Goal: Task Accomplishment & Management: Manage account settings

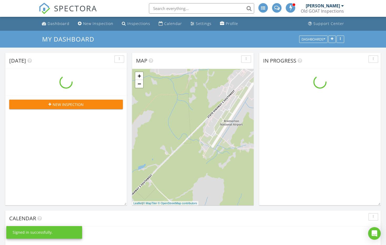
scroll to position [479, 386]
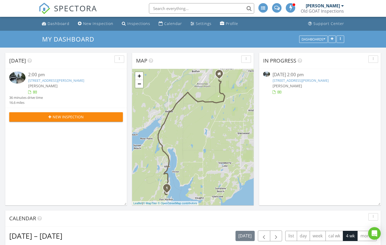
click at [273, 93] on div at bounding box center [273, 92] width 3 height 3
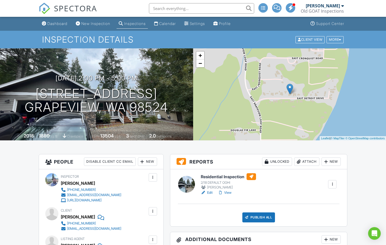
click at [210, 193] on link "Edit" at bounding box center [207, 192] width 12 height 5
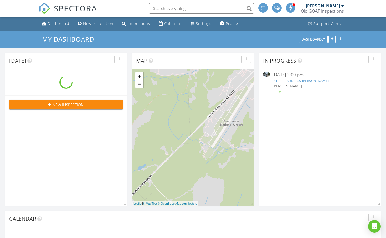
scroll to position [479, 386]
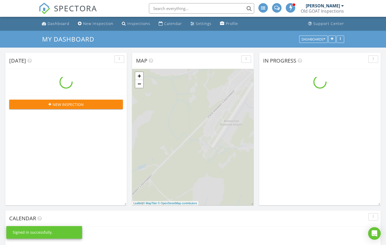
scroll to position [479, 386]
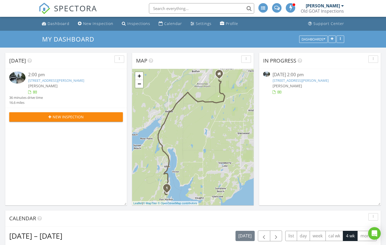
click at [273, 93] on div at bounding box center [273, 92] width 3 height 3
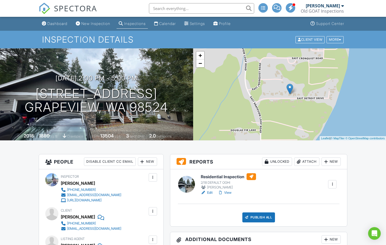
click at [210, 193] on link "Edit" at bounding box center [207, 192] width 12 height 5
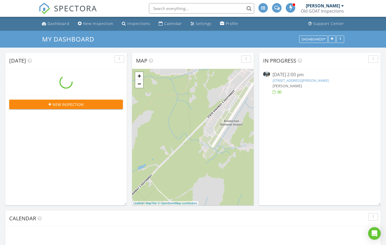
scroll to position [479, 386]
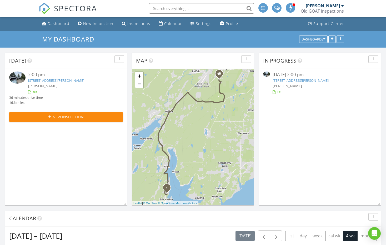
click at [273, 93] on div at bounding box center [273, 92] width 3 height 3
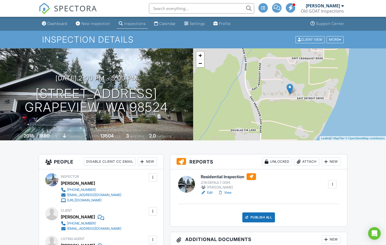
click at [207, 192] on link "Edit" at bounding box center [207, 192] width 12 height 5
